Goal: Manage account settings

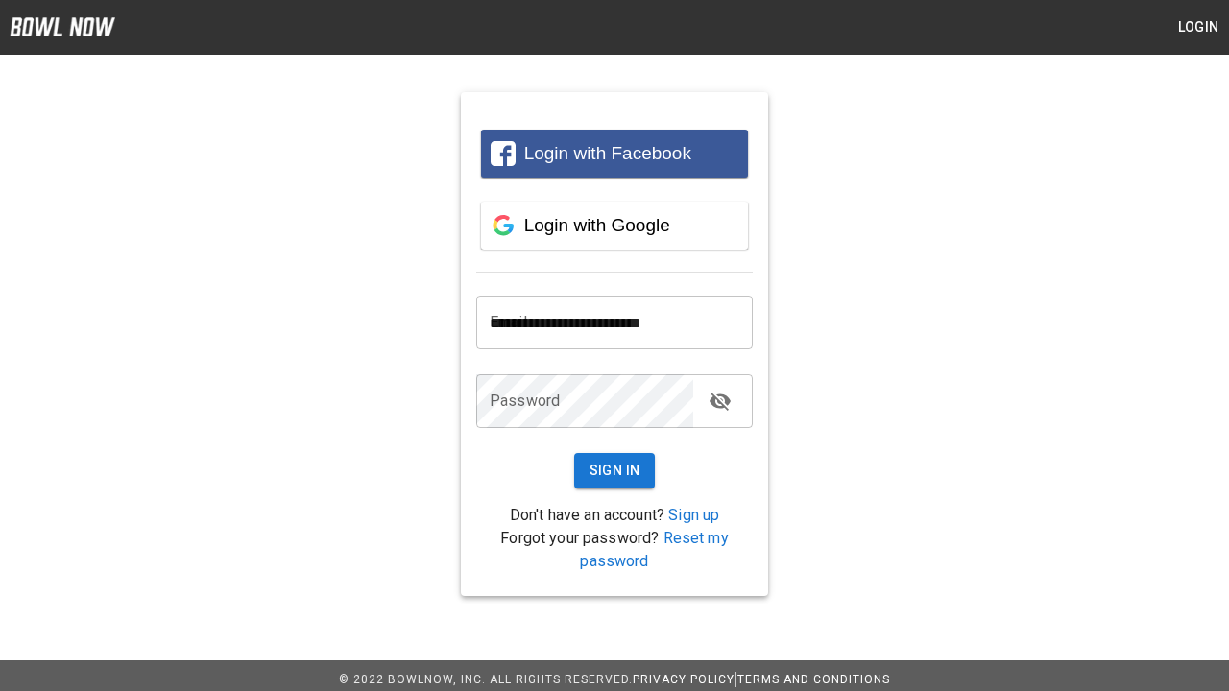
type input "**********"
click at [614, 470] on button "Sign In" at bounding box center [615, 471] width 82 height 36
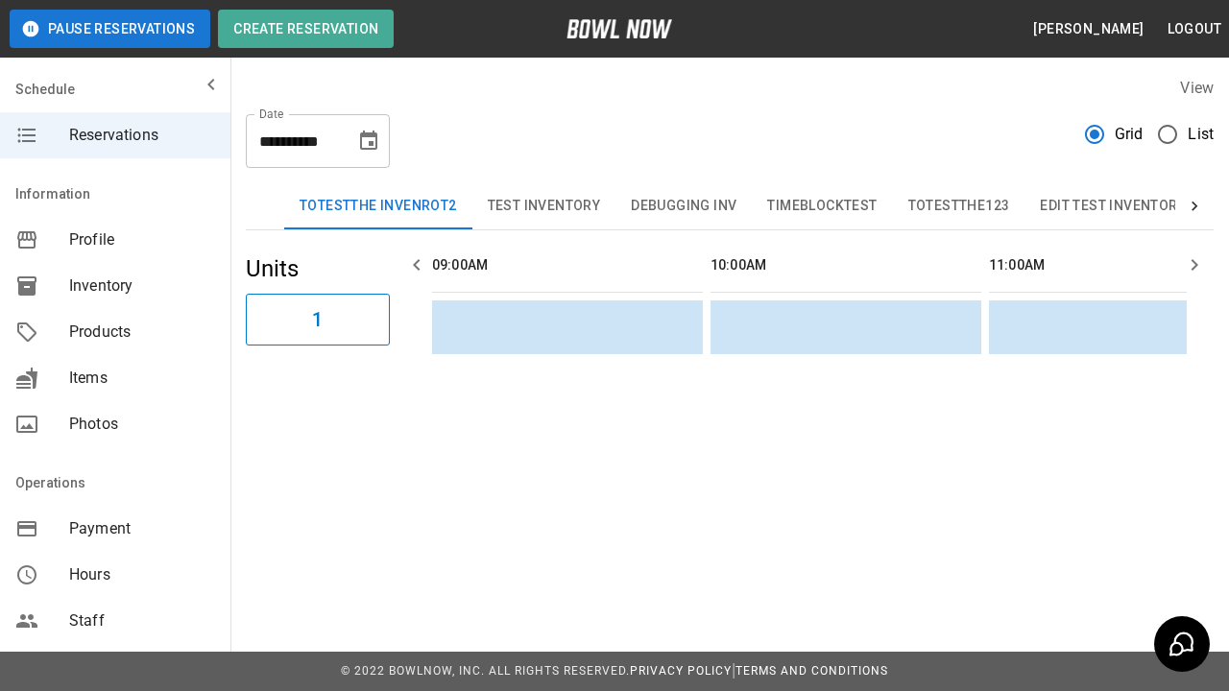
click at [1201, 206] on button "Bowling" at bounding box center [1247, 206] width 93 height 46
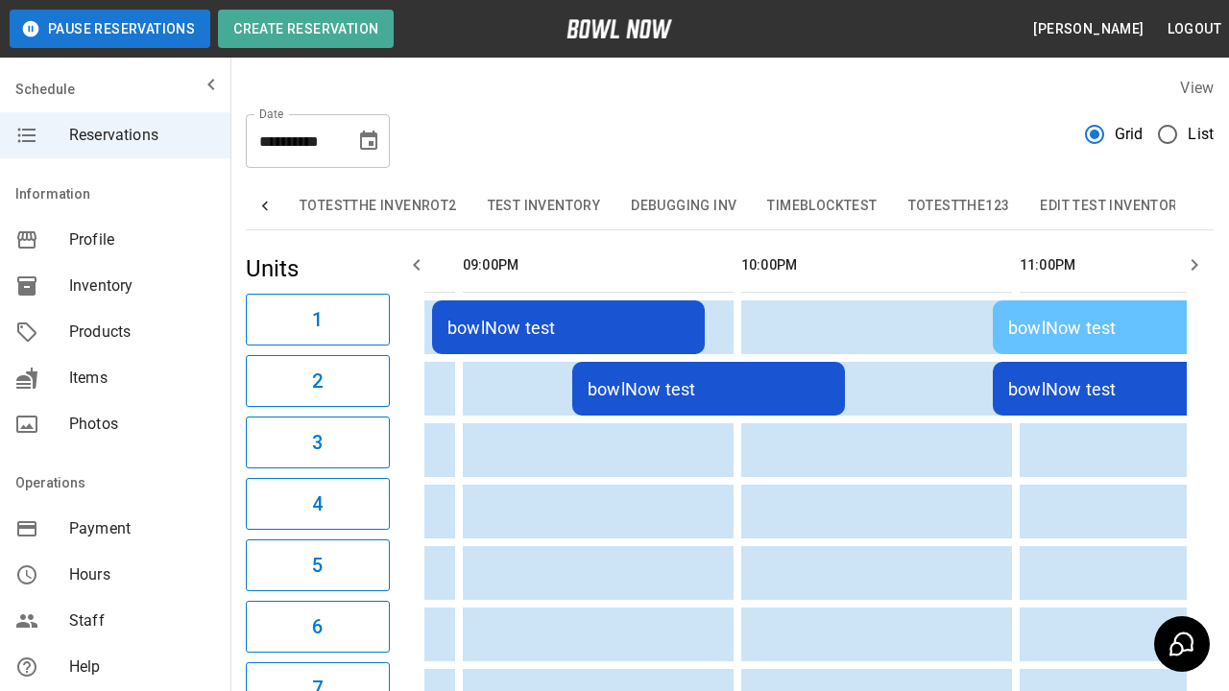
scroll to position [0, 503]
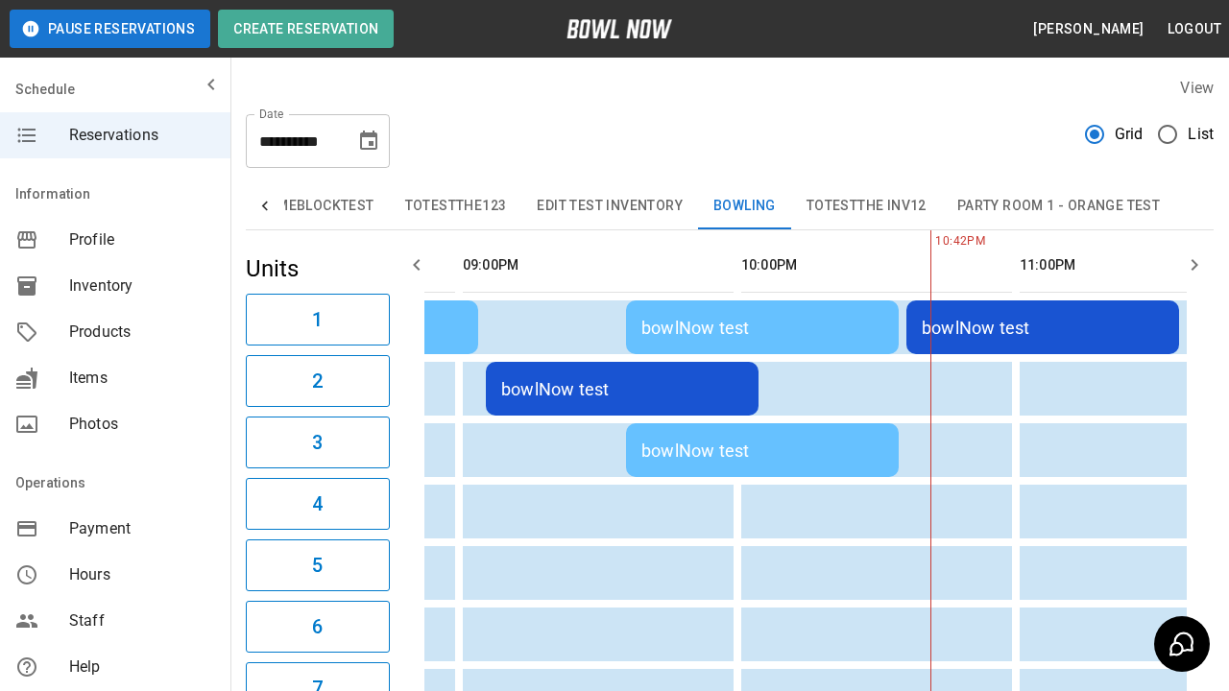
type input "**********"
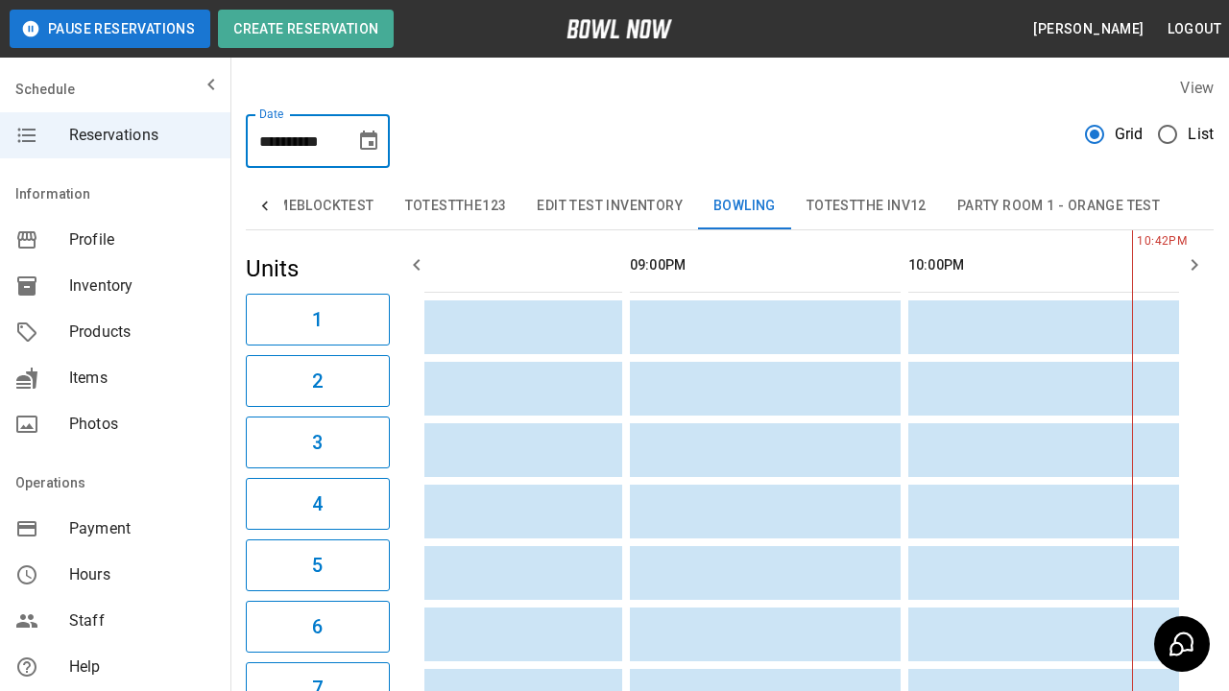
scroll to position [0, 2830]
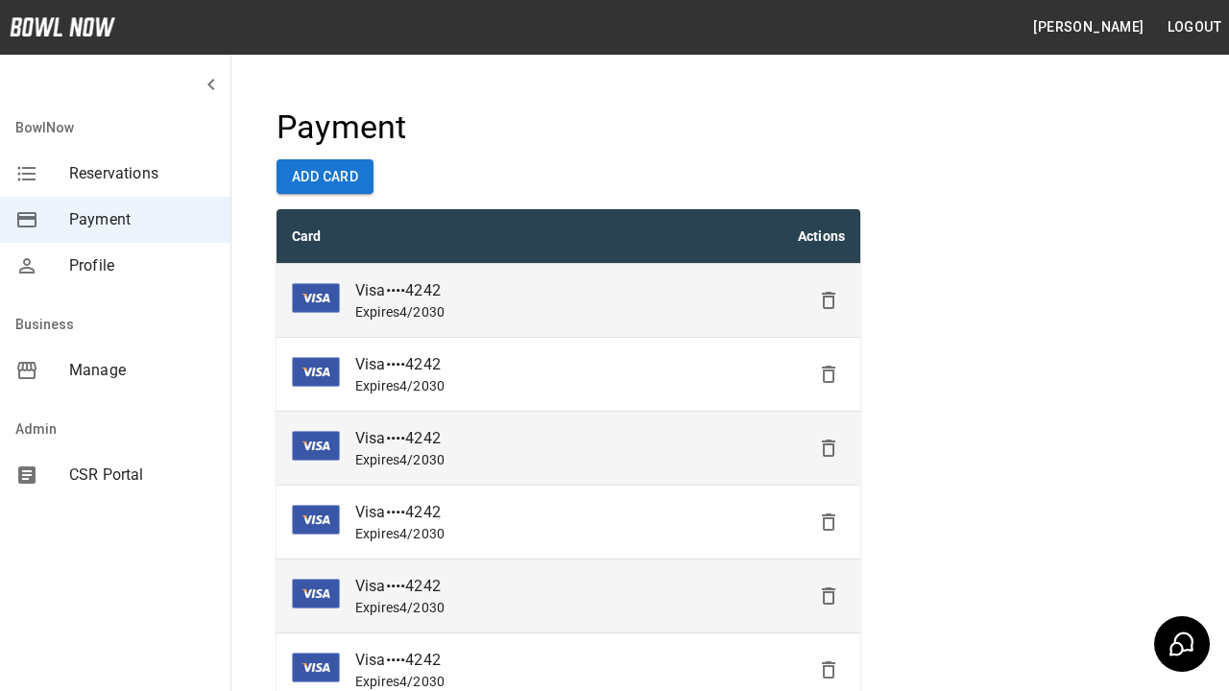
click at [829, 300] on icon "Delete" at bounding box center [828, 300] width 23 height 23
click at [829, 374] on icon "Delete" at bounding box center [828, 374] width 23 height 23
click at [829, 386] on icon "Delete" at bounding box center [828, 374] width 23 height 23
click at [829, 522] on icon "Delete" at bounding box center [828, 522] width 23 height 23
click at [829, 534] on icon "Delete" at bounding box center [828, 522] width 23 height 23
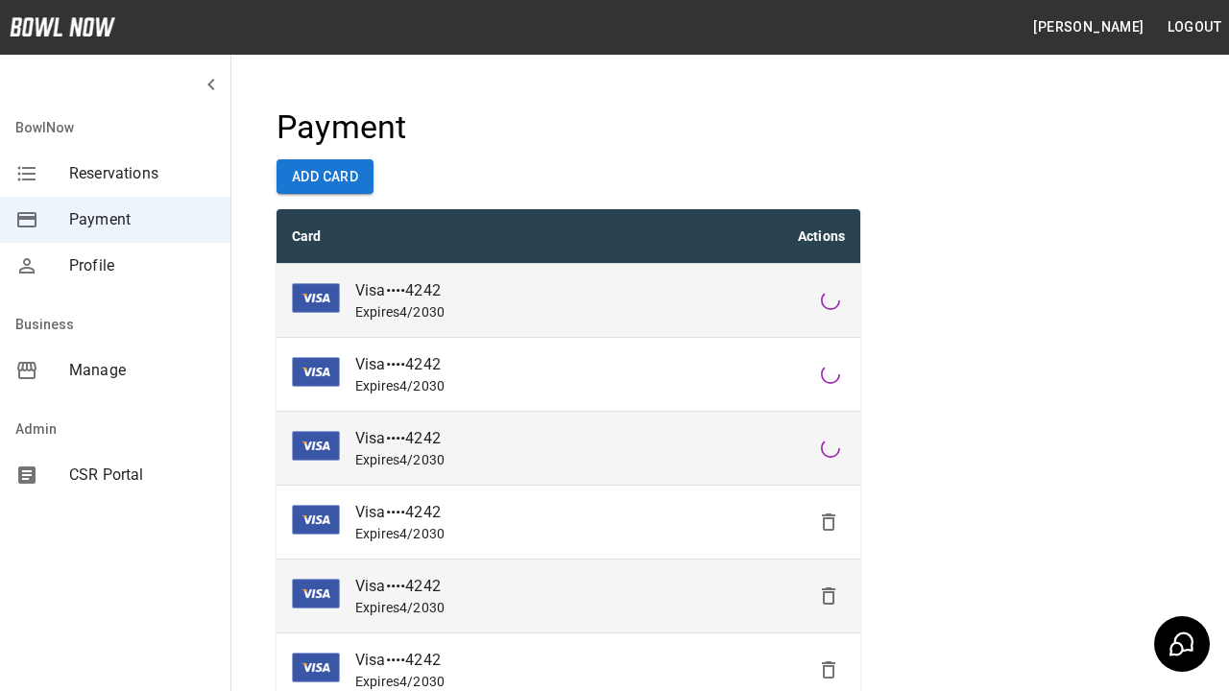
click at [829, 534] on icon "Delete" at bounding box center [828, 522] width 23 height 23
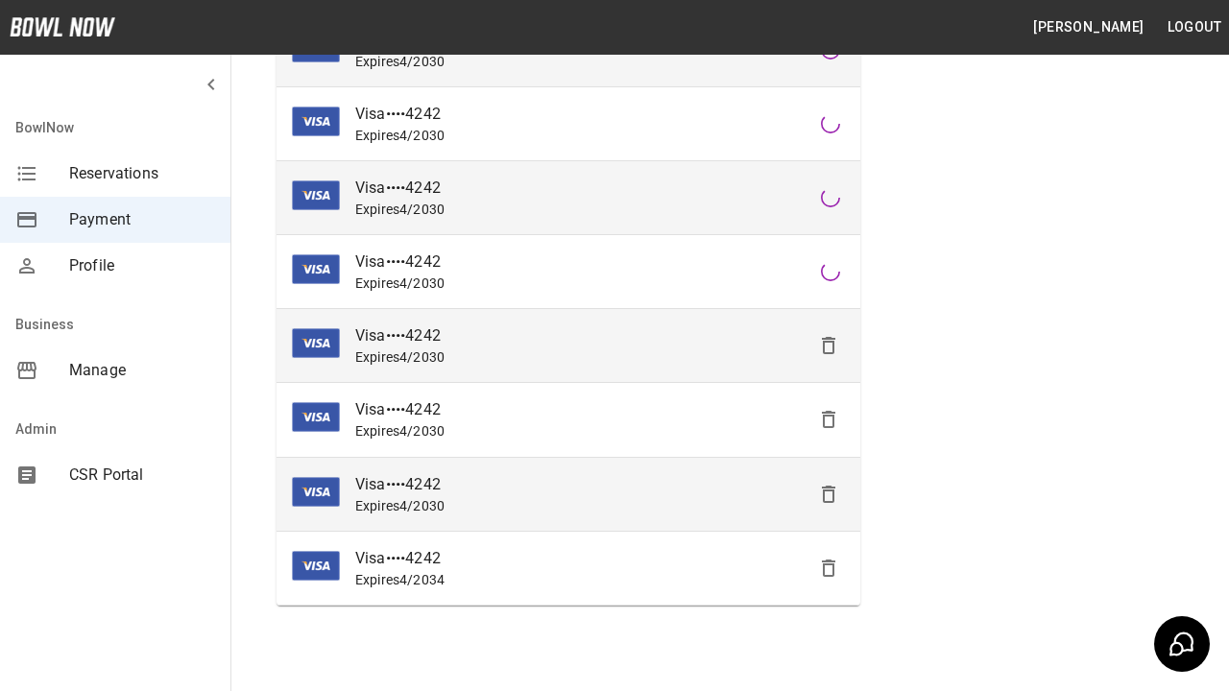
click at [829, 357] on icon "Delete" at bounding box center [828, 345] width 23 height 23
click at [829, 493] on icon "Delete" at bounding box center [828, 494] width 23 height 23
click at [829, 567] on icon "Delete" at bounding box center [828, 568] width 23 height 23
